Goal: Find specific page/section

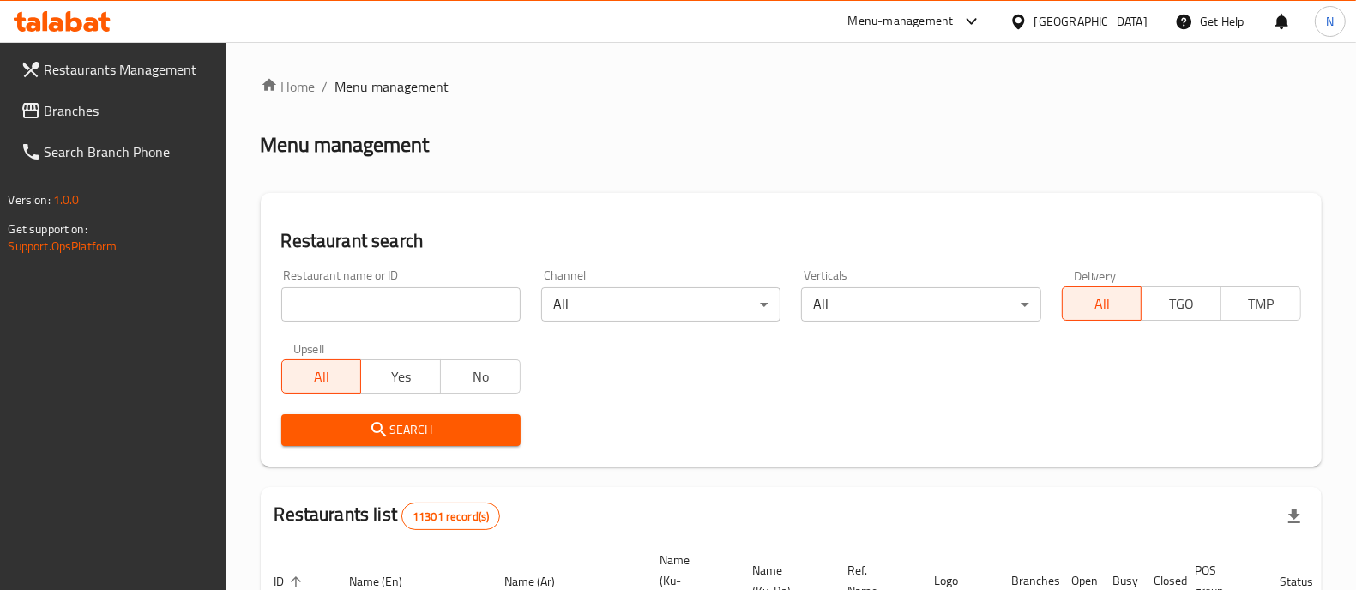
click at [425, 298] on input "search" at bounding box center [400, 304] width 239 height 34
paste input "702773"
type input "702773"
click at [424, 431] on span "Search" at bounding box center [401, 430] width 212 height 21
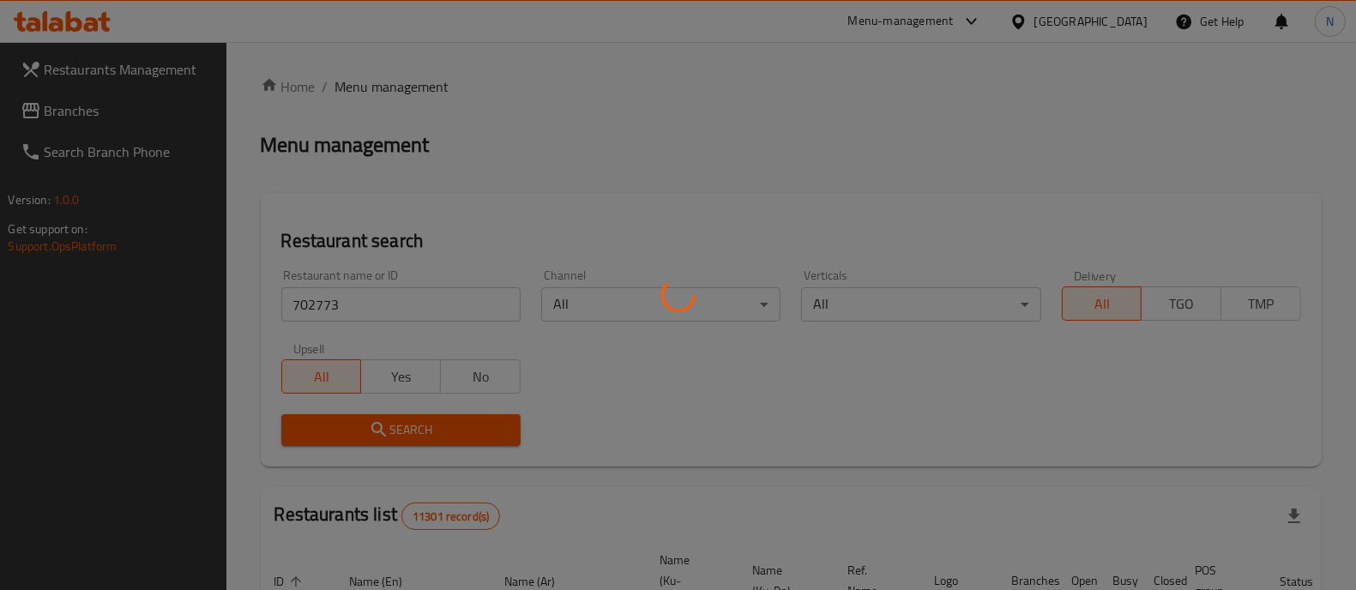
scroll to position [133, 0]
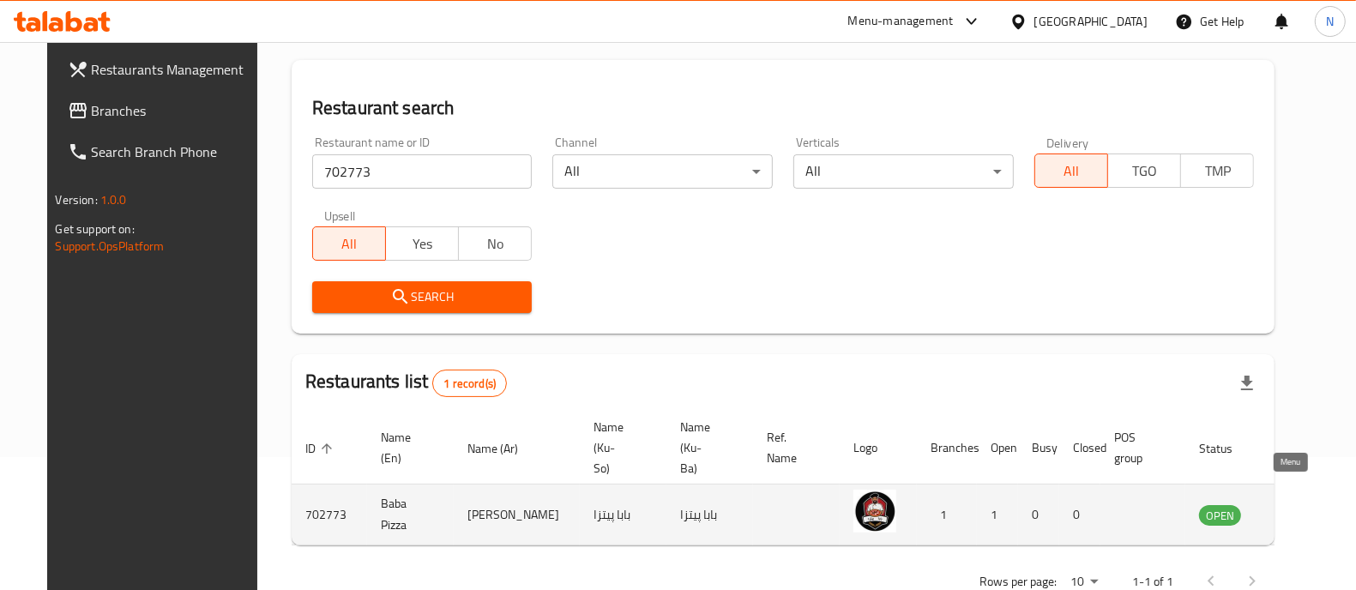
click at [1290, 509] on icon "enhanced table" at bounding box center [1299, 516] width 19 height 15
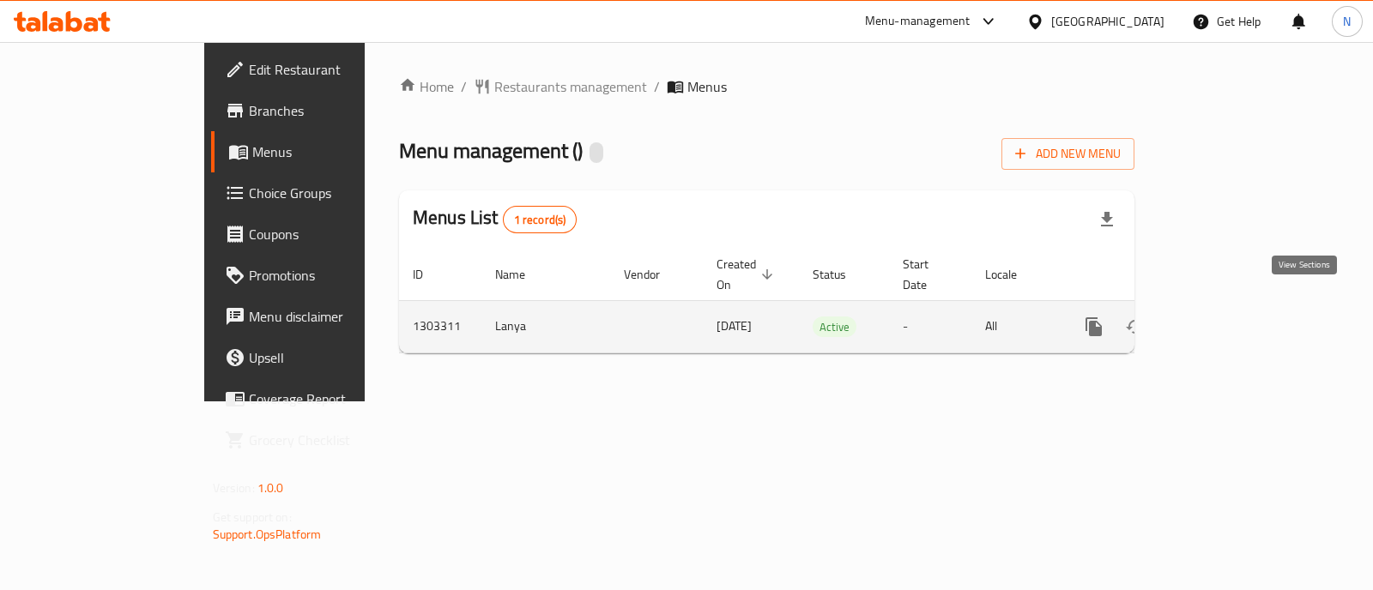
click at [1238, 306] on link "enhanced table" at bounding box center [1217, 326] width 41 height 41
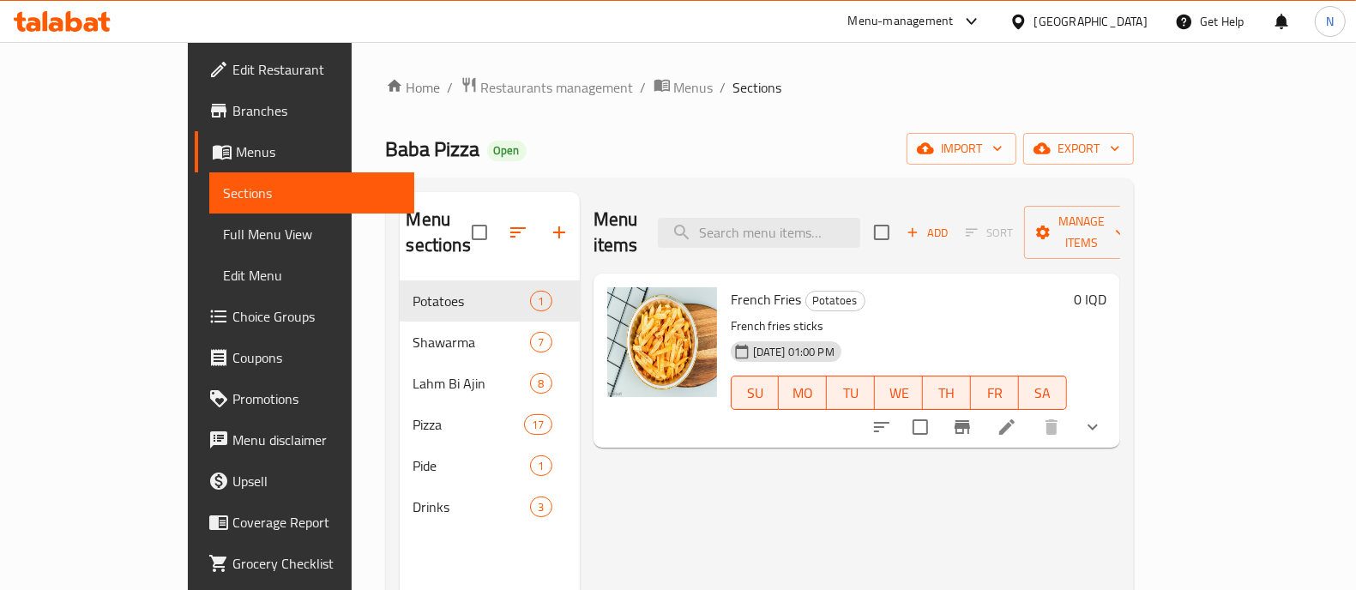
click at [232, 73] on span "Edit Restaurant" at bounding box center [316, 69] width 168 height 21
